Goal: Information Seeking & Learning: Find contact information

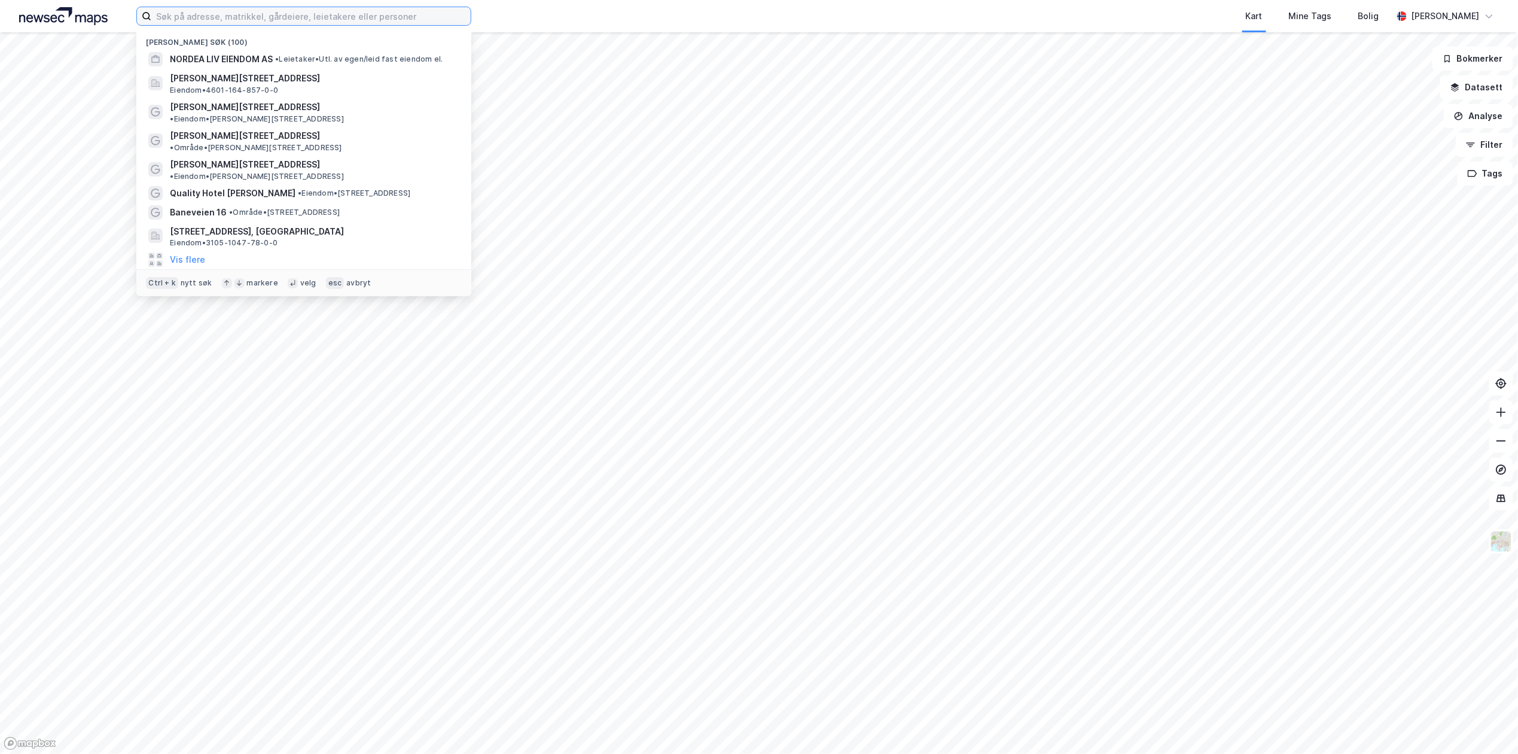
click at [376, 10] on input at bounding box center [310, 16] width 319 height 18
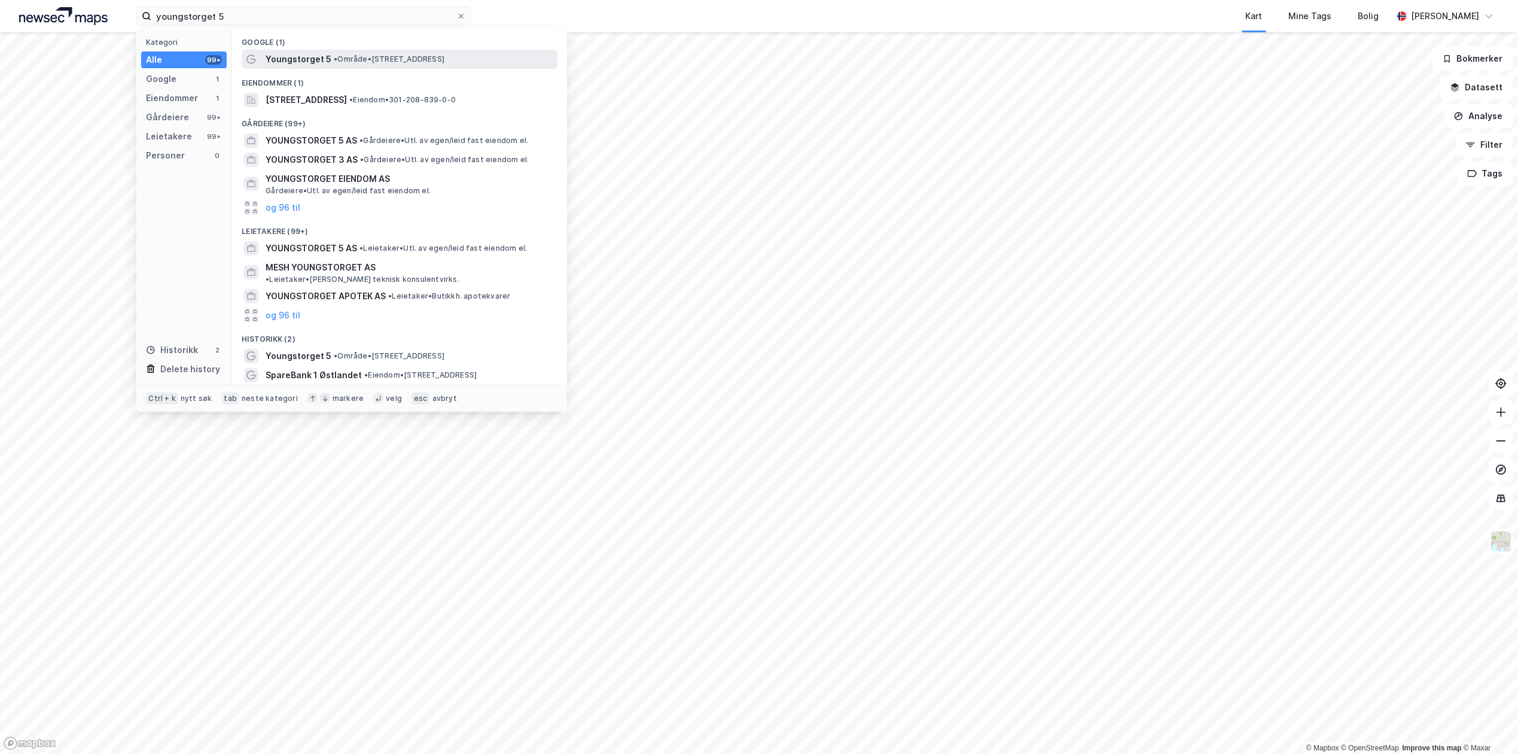
click at [371, 56] on span "• Område • [STREET_ADDRESS]" at bounding box center [389, 59] width 111 height 10
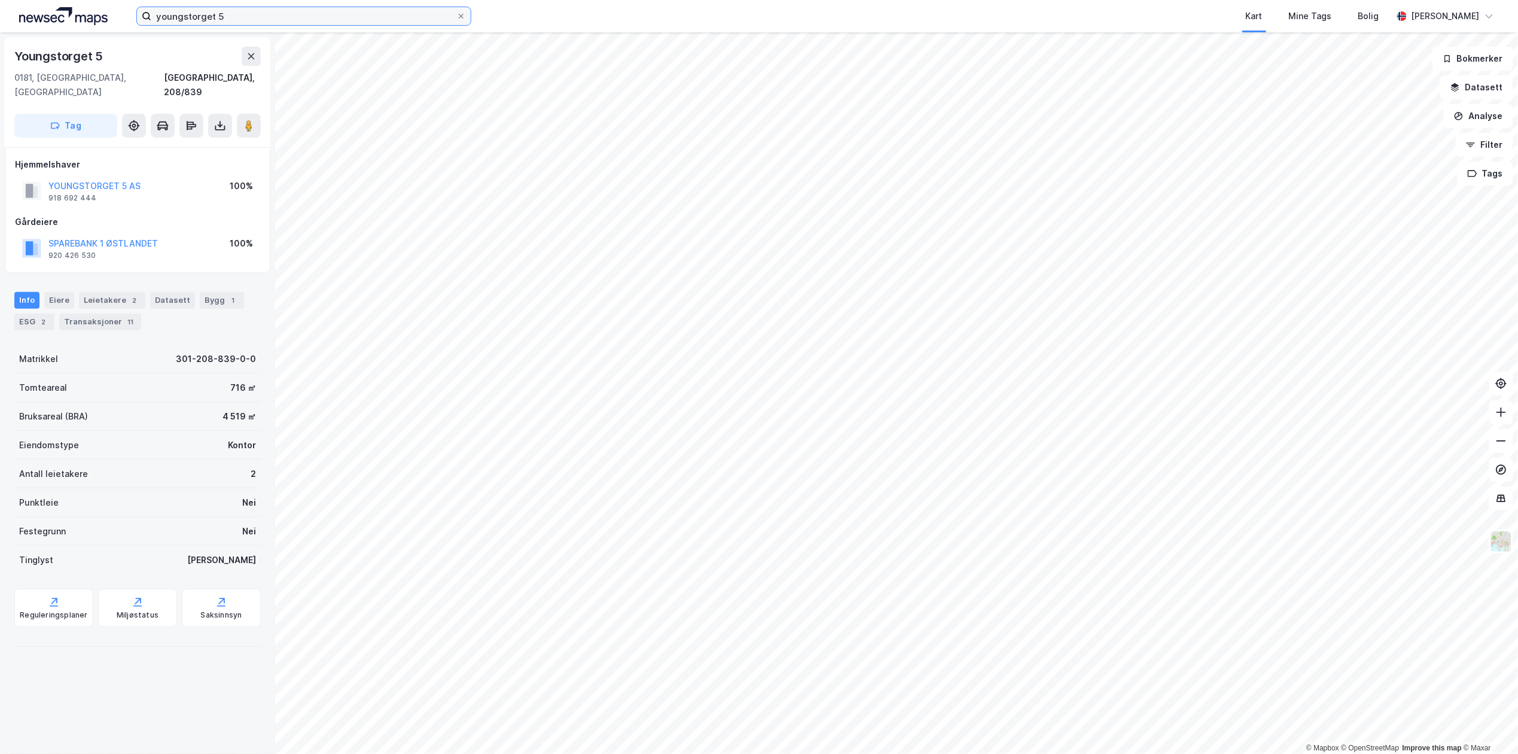
click at [257, 12] on input "youngstorget 5" at bounding box center [303, 16] width 305 height 18
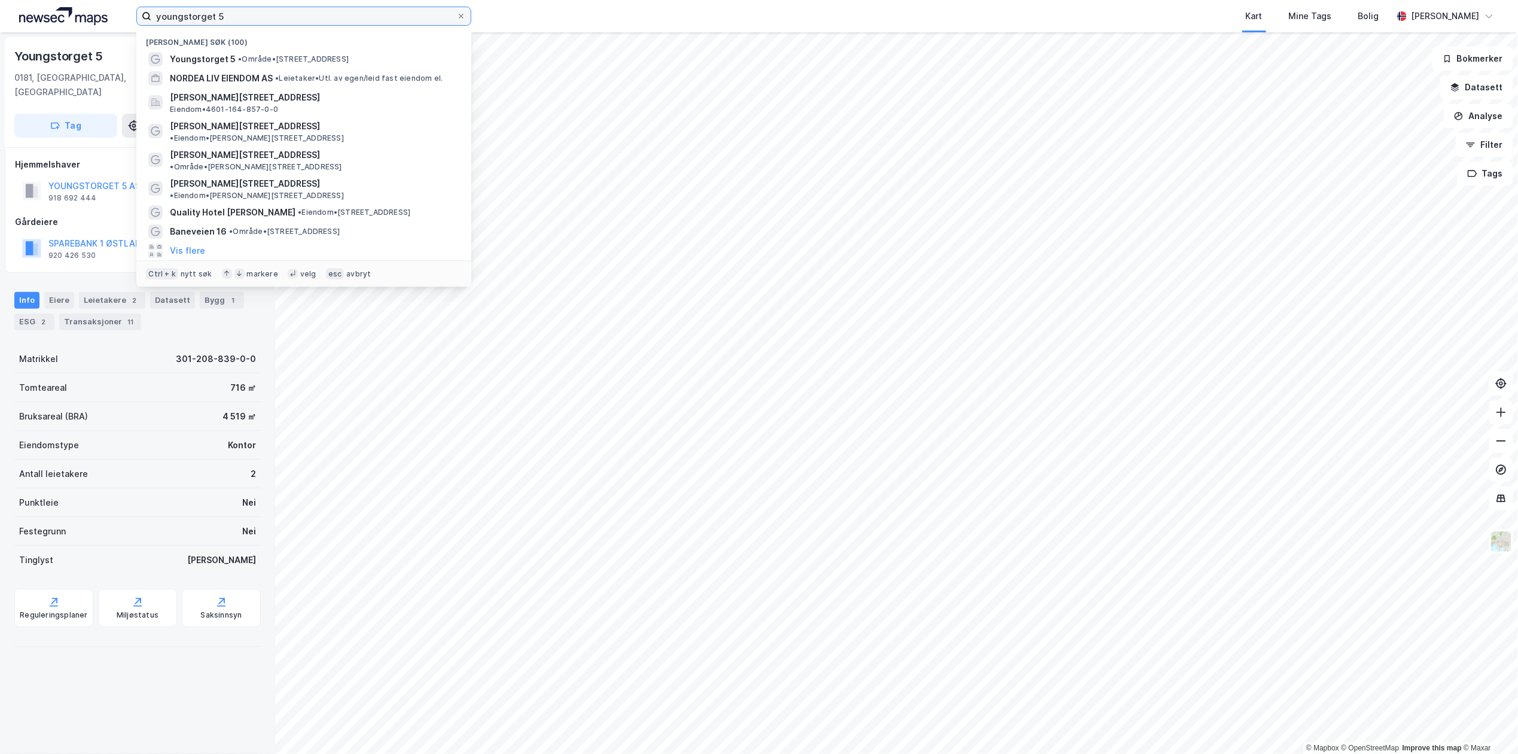
click at [257, 12] on input "youngstorget 5" at bounding box center [303, 16] width 305 height 18
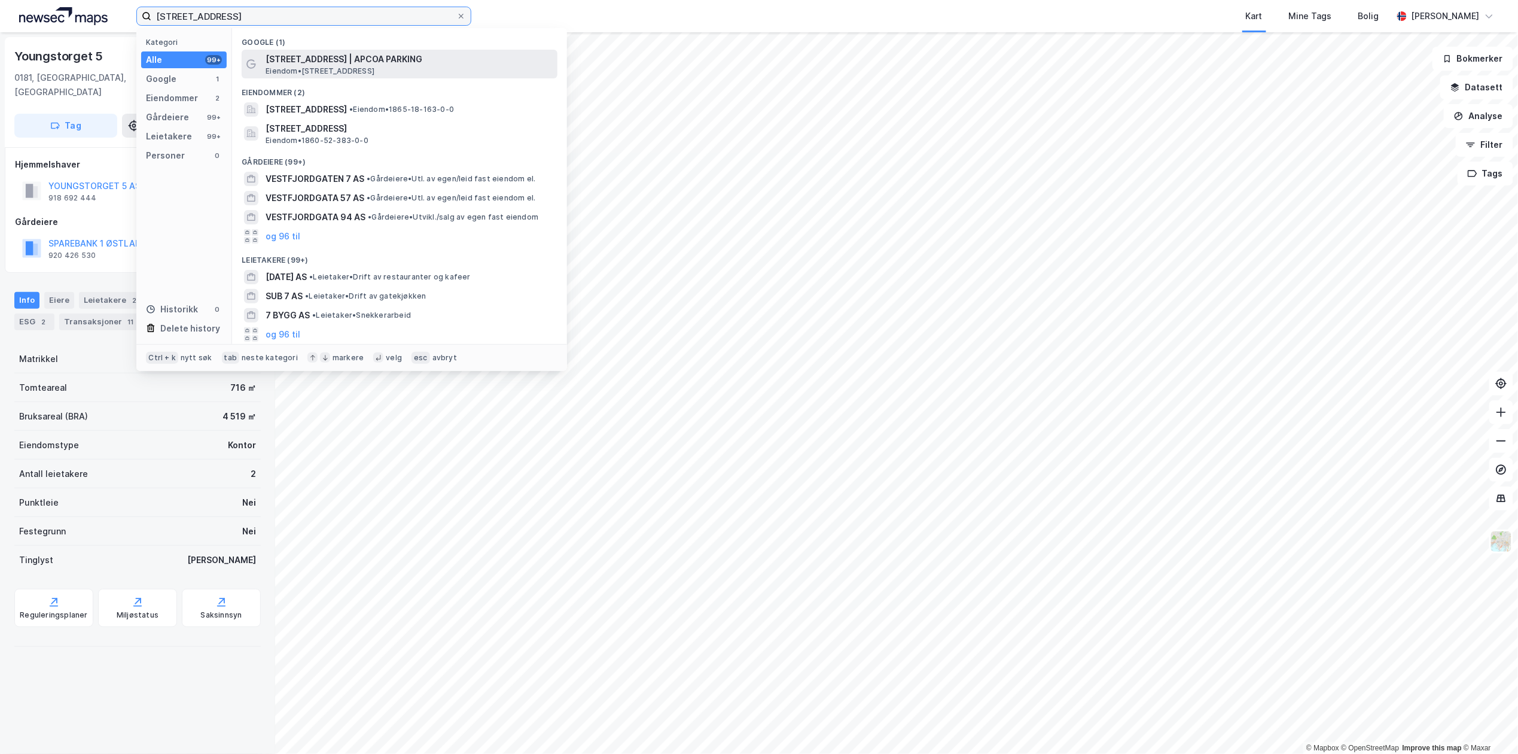
type input "[STREET_ADDRESS]"
click at [307, 59] on span "[STREET_ADDRESS] | APCOA PARKING" at bounding box center [409, 59] width 287 height 14
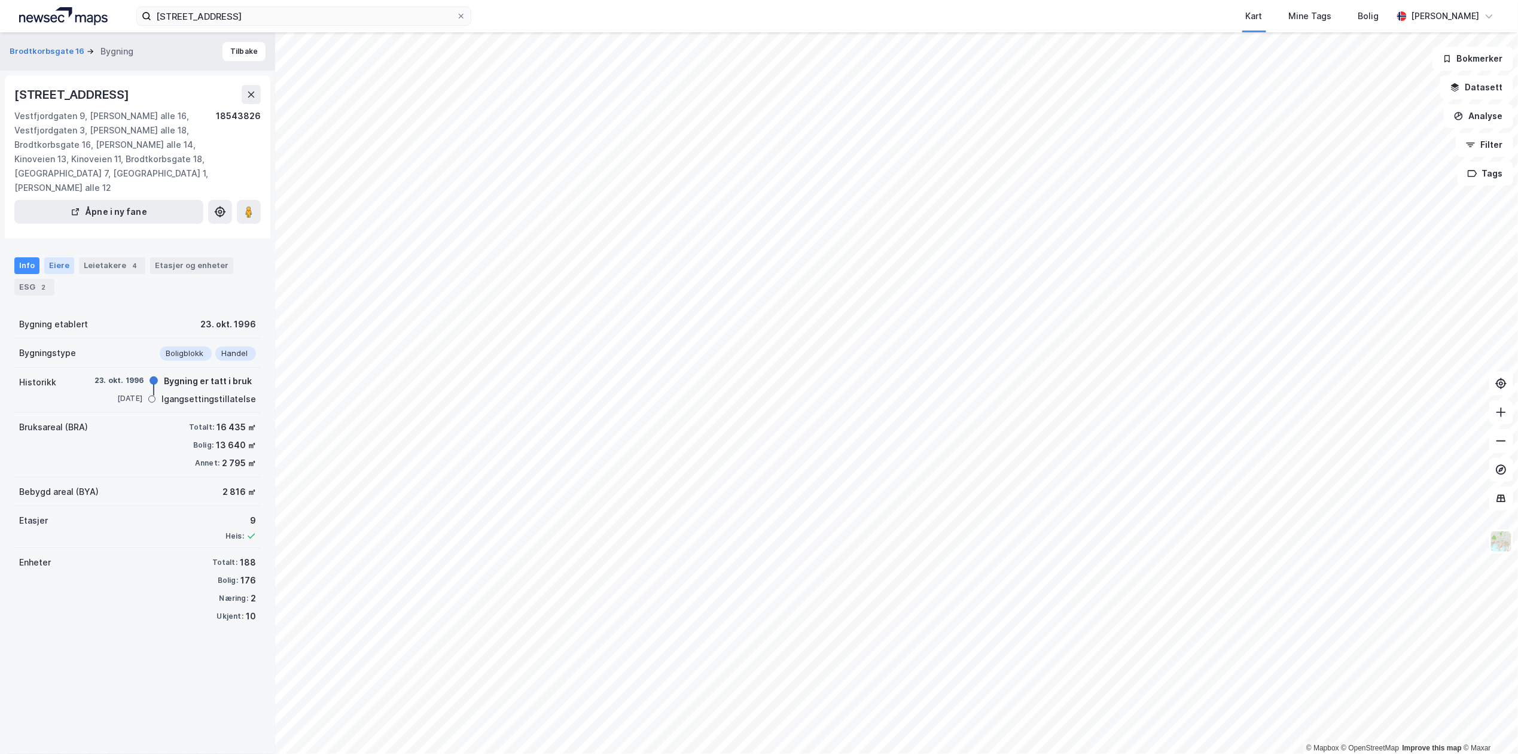
click at [67, 267] on div "Eiere" at bounding box center [59, 265] width 30 height 17
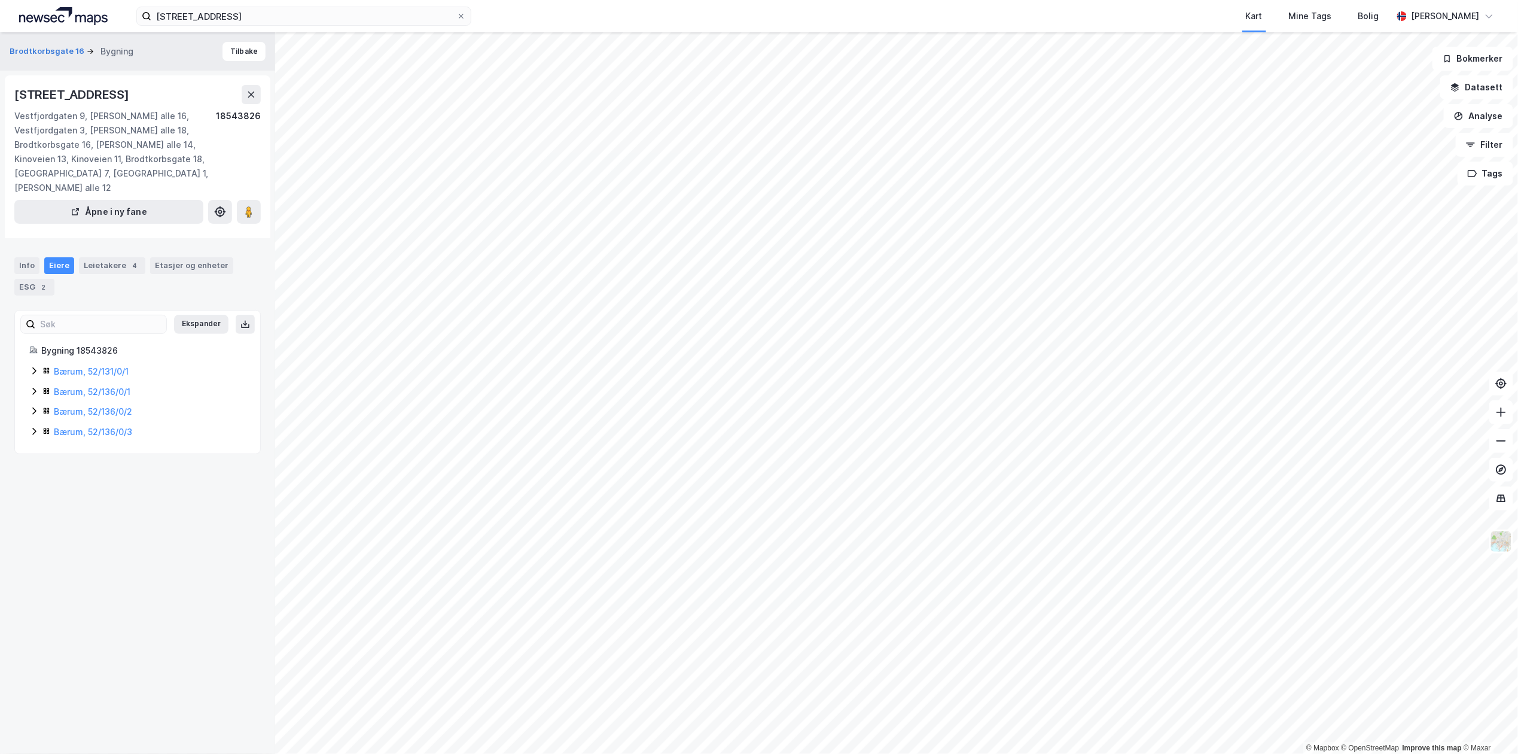
click at [33, 389] on icon at bounding box center [34, 391] width 4 height 7
click at [41, 362] on div "Bygning 18543826 [GEOGRAPHIC_DATA], 52/131/0/1 [GEOGRAPHIC_DATA], 52/136/0/1 Hj…" at bounding box center [137, 421] width 216 height 157
click at [36, 365] on div "Bærum, 52/131/0/1" at bounding box center [137, 371] width 216 height 14
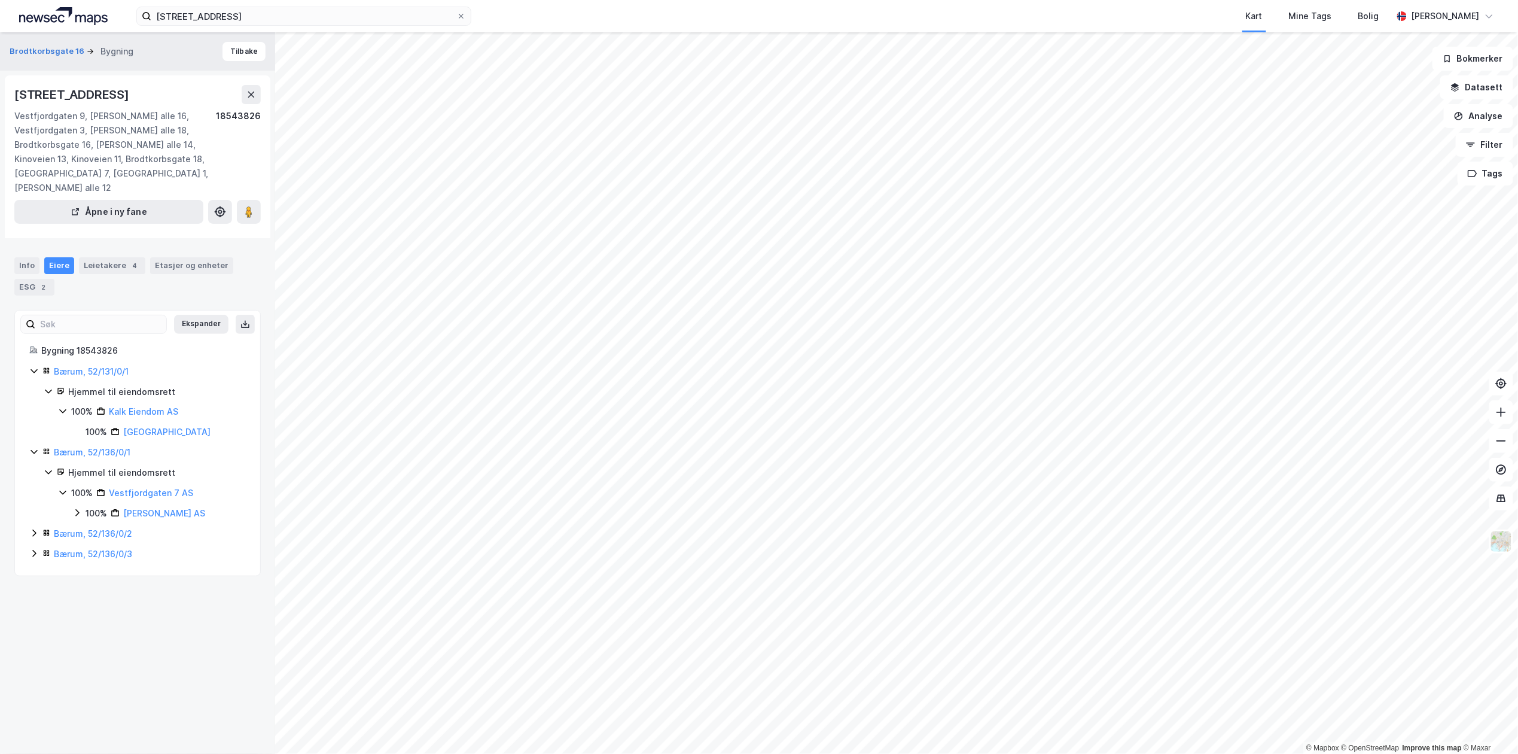
click at [31, 541] on div "Bærum, 52/136/0/2" at bounding box center [137, 533] width 216 height 14
click at [31, 619] on icon at bounding box center [34, 614] width 10 height 10
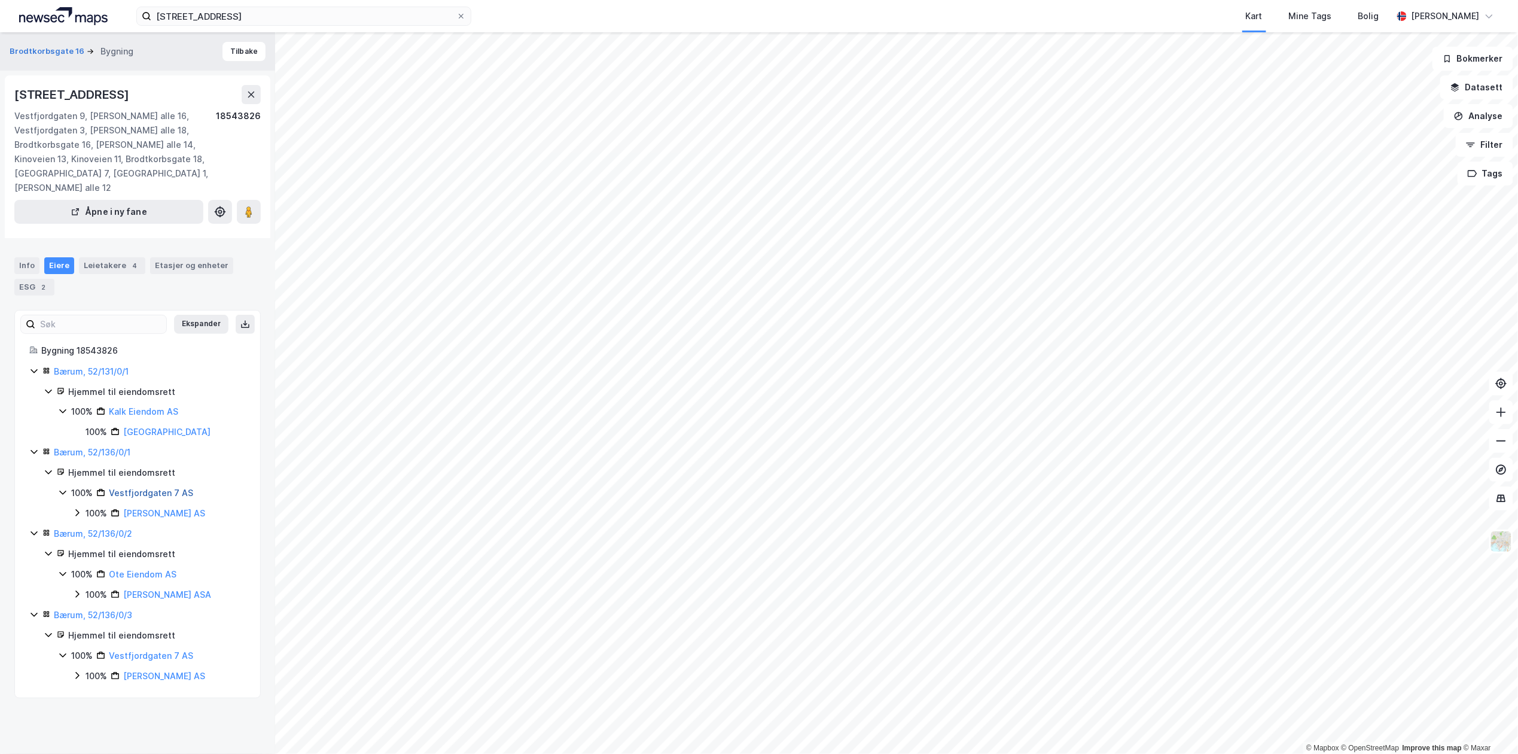
click at [149, 494] on link "Vestfjordgaten 7 AS" at bounding box center [151, 492] width 84 height 10
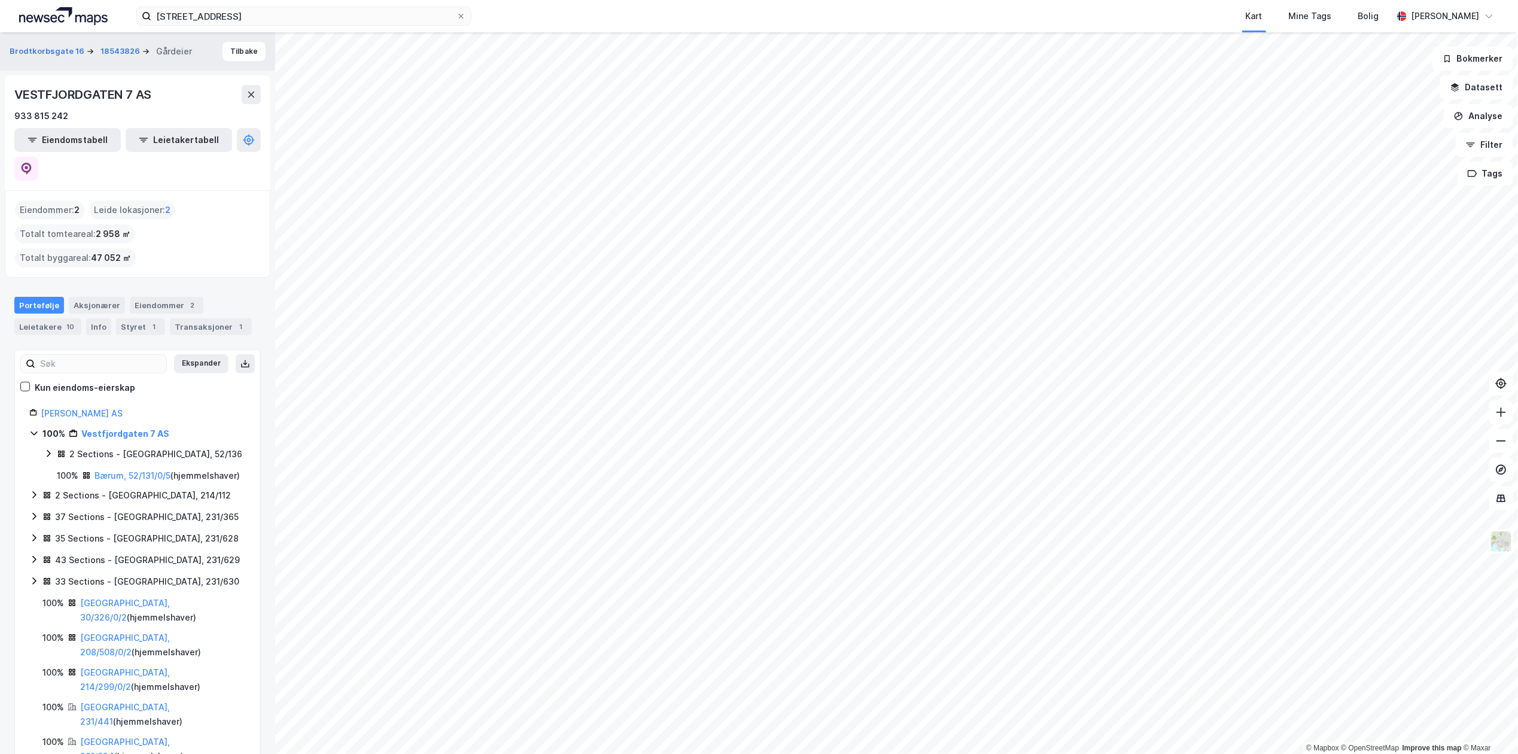
click at [44, 449] on icon at bounding box center [49, 454] width 10 height 10
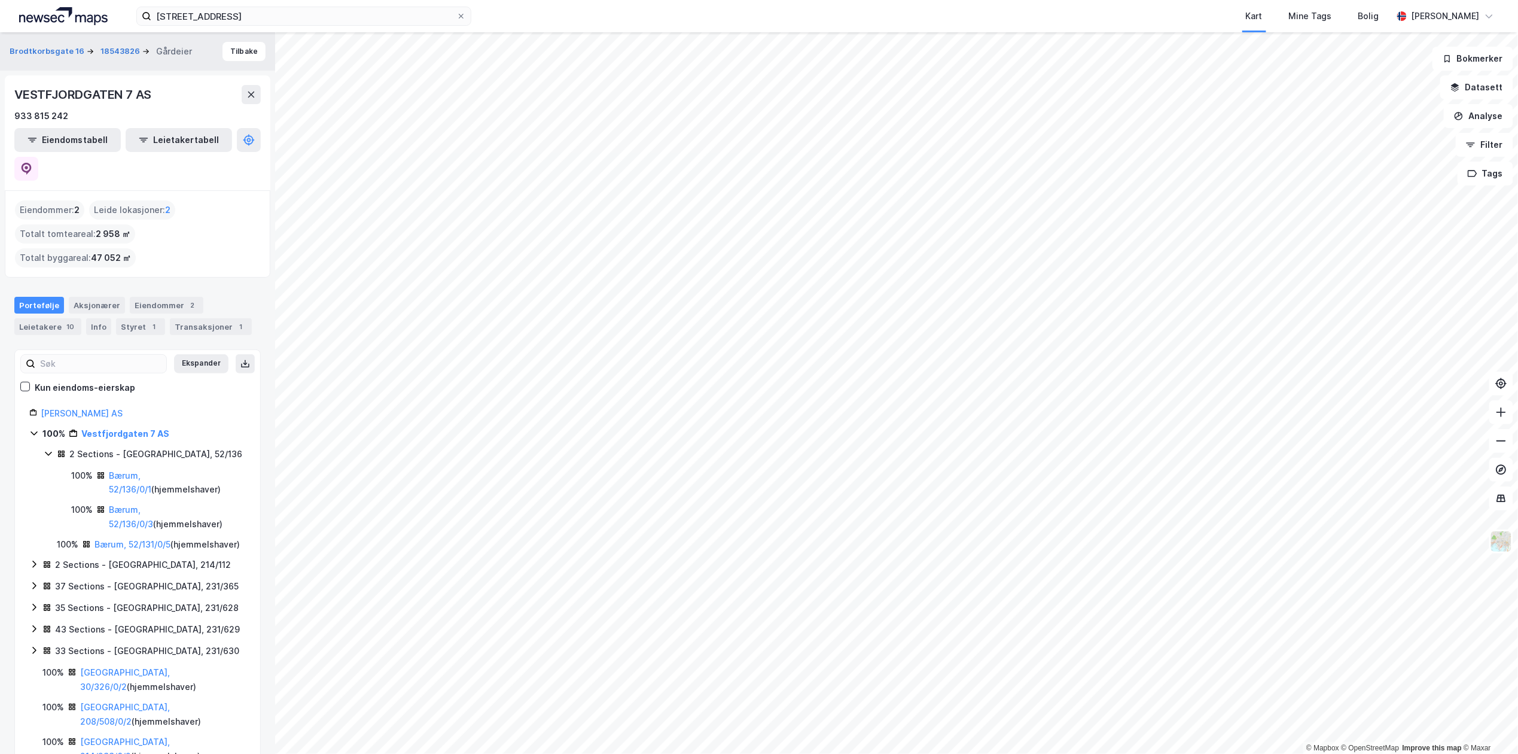
click at [551, 19] on div "Kart Mine Tags Bolig" at bounding box center [961, 16] width 864 height 32
drag, startPoint x: 548, startPoint y: 23, endPoint x: 526, endPoint y: 26, distance: 22.4
click at [548, 23] on div "Kart Mine Tags Bolig" at bounding box center [961, 16] width 864 height 32
